Goal: Information Seeking & Learning: Learn about a topic

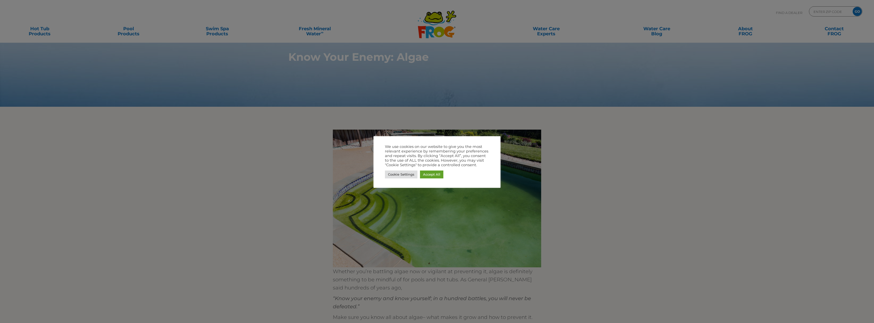
click at [311, 110] on div at bounding box center [437, 161] width 874 height 323
click at [433, 174] on link "Accept All" at bounding box center [431, 175] width 23 height 8
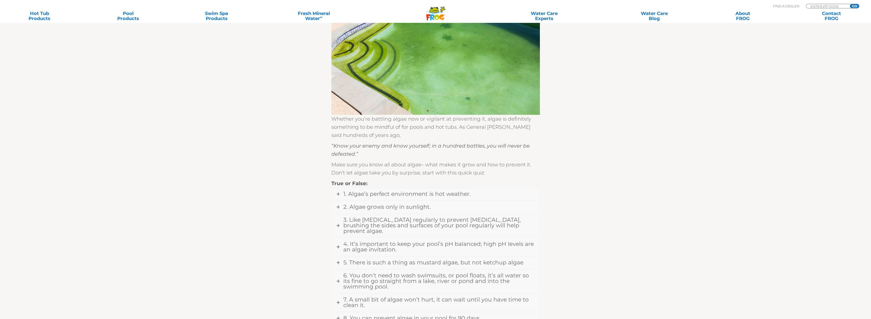
scroll to position [178, 0]
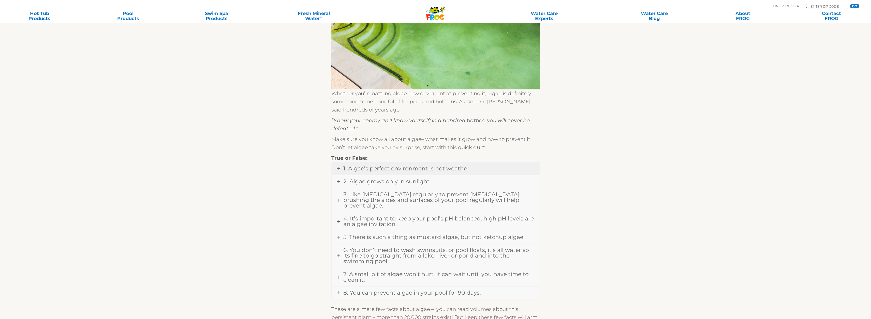
click at [345, 170] on span "1. Algae’s perfect environment is hot weather." at bounding box center [406, 168] width 127 height 7
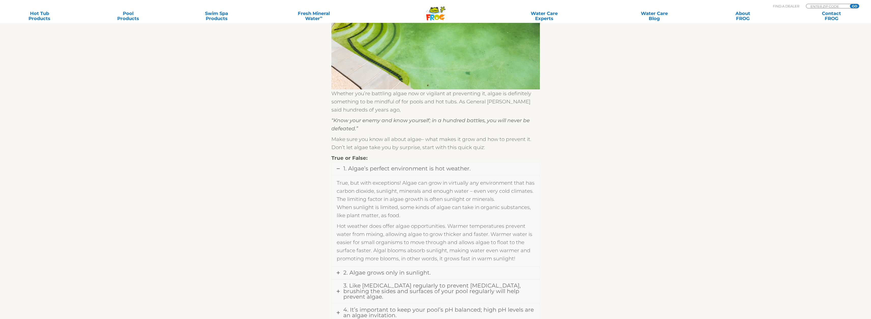
click at [344, 170] on span "1. Algae’s perfect environment is hot weather." at bounding box center [406, 168] width 127 height 7
click at [339, 170] on icon at bounding box center [338, 168] width 3 height 3
click at [357, 171] on span "1. Algae’s perfect environment is hot weather." at bounding box center [406, 168] width 127 height 7
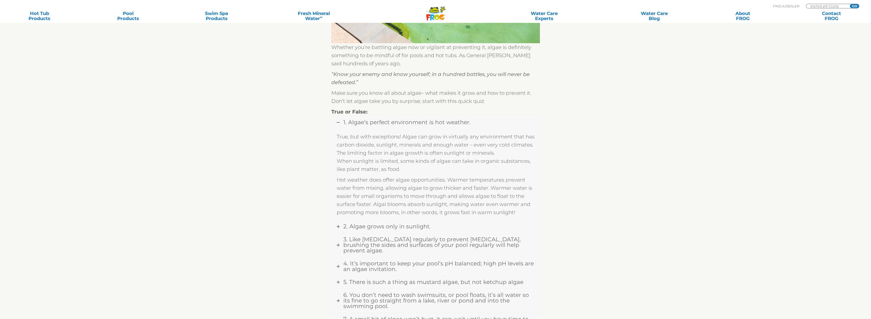
scroll to position [229, 0]
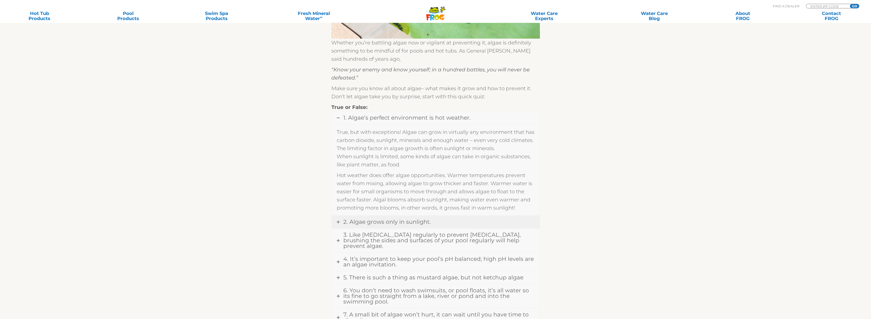
click at [377, 223] on span "2. Algae grows only in sunlight." at bounding box center [386, 222] width 87 height 7
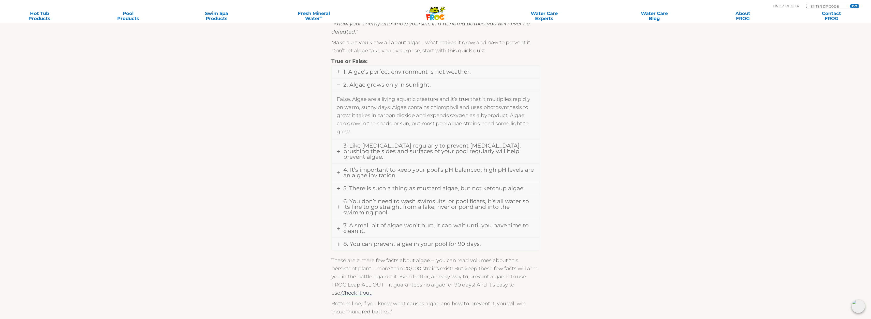
scroll to position [280, 0]
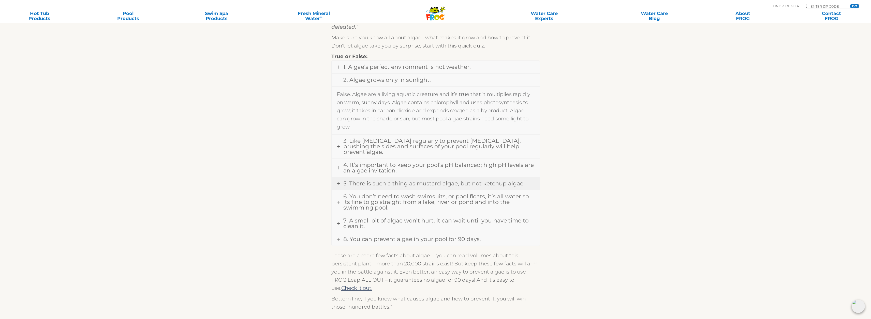
click at [379, 180] on span "5. There is such a thing as mustard algae, but not ketchup algae" at bounding box center [433, 183] width 180 height 7
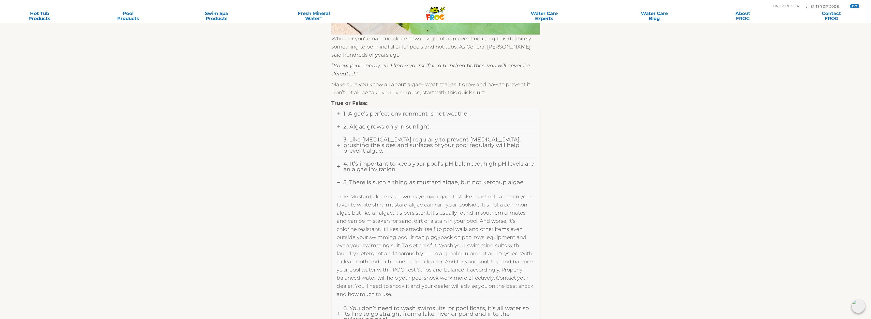
scroll to position [229, 0]
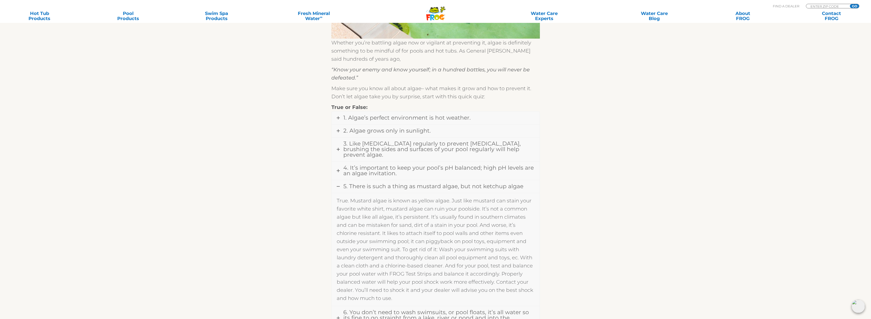
click at [356, 197] on p "True. Mustard algae is known as yellow algae. Just like mustard can stain your …" at bounding box center [436, 250] width 198 height 106
drag, startPoint x: 356, startPoint y: 195, endPoint x: 373, endPoint y: 194, distance: 17.0
click at [373, 197] on p "True. Mustard algae is known as yellow algae. Just like mustard can stain your …" at bounding box center [436, 250] width 198 height 106
